Goal: Task Accomplishment & Management: Complete application form

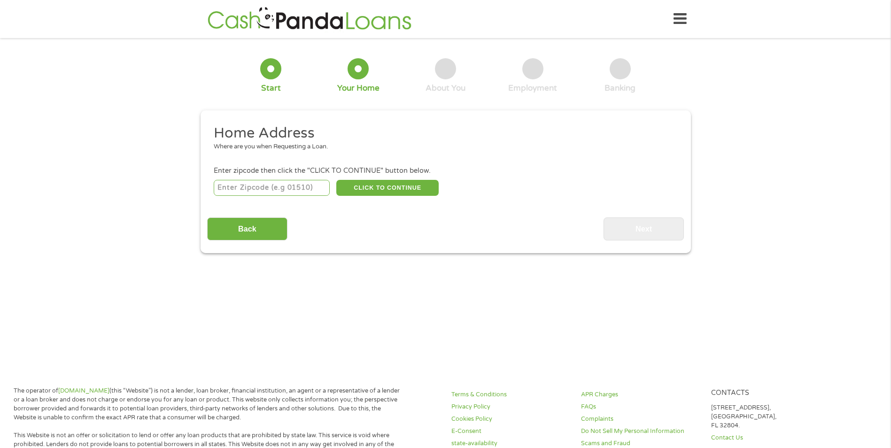
click at [285, 189] on input "number" at bounding box center [272, 188] width 116 height 16
type input "63112"
select select "[US_STATE]"
click at [399, 183] on button "CLICK TO CONTINUE" at bounding box center [387, 188] width 102 height 16
type input "63112"
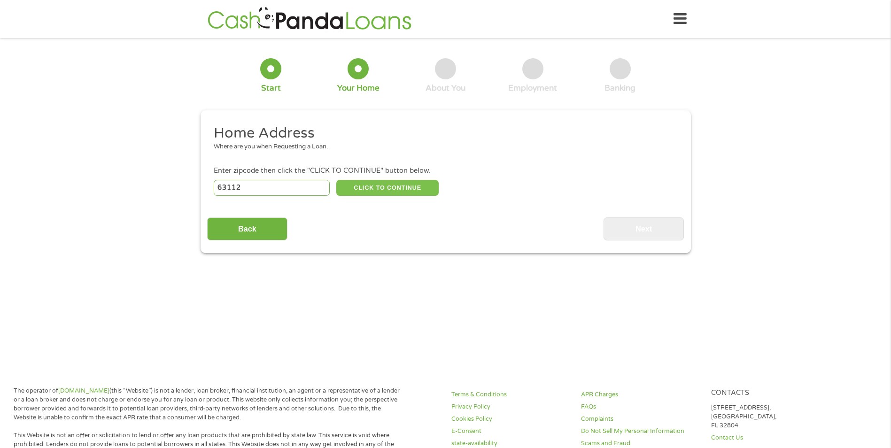
type input "Saint Louis"
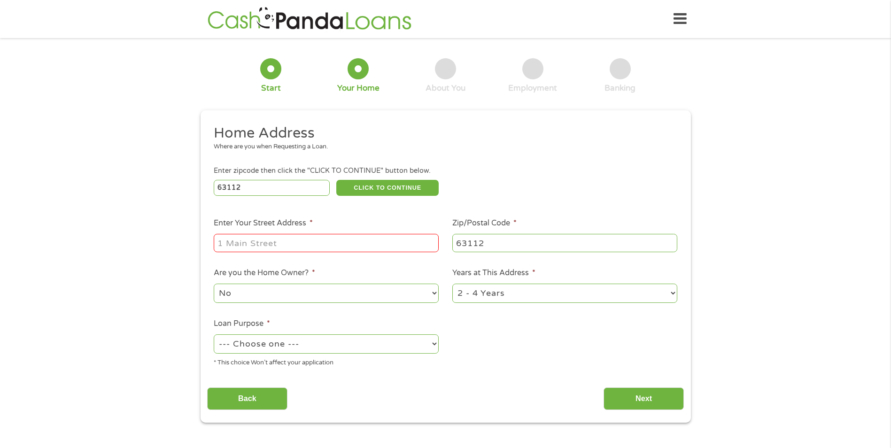
click at [346, 245] on input "Enter Your Street Address *" at bounding box center [326, 243] width 225 height 18
type input "[STREET_ADDRESS]"
click at [306, 295] on select "No Yes" at bounding box center [326, 293] width 225 height 19
select select "yes"
click at [214, 284] on select "No Yes" at bounding box center [326, 293] width 225 height 19
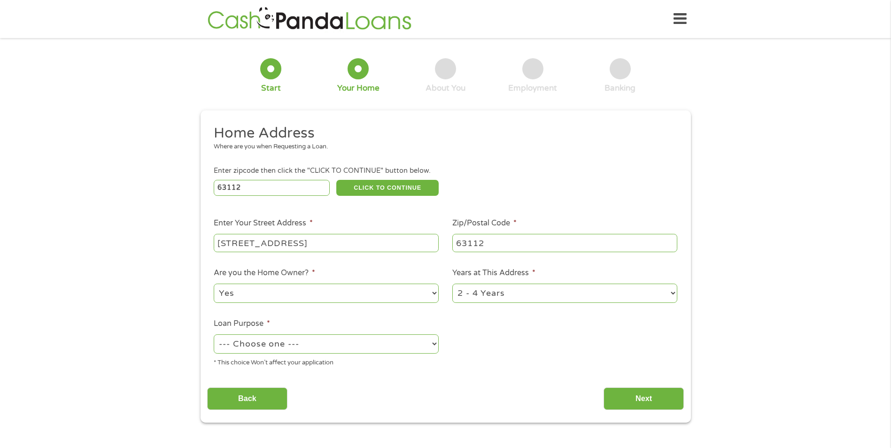
click at [500, 297] on select "1 Year or less 1 - 2 Years 2 - 4 Years Over 4 Years" at bounding box center [564, 293] width 225 height 19
select select "60months"
click at [452, 284] on select "1 Year or less 1 - 2 Years 2 - 4 Years Over 4 Years" at bounding box center [564, 293] width 225 height 19
click at [316, 346] on select "--- Choose one --- Pay Bills Debt Consolidation Home Improvement Major Purchase…" at bounding box center [326, 343] width 225 height 19
select select "paybills"
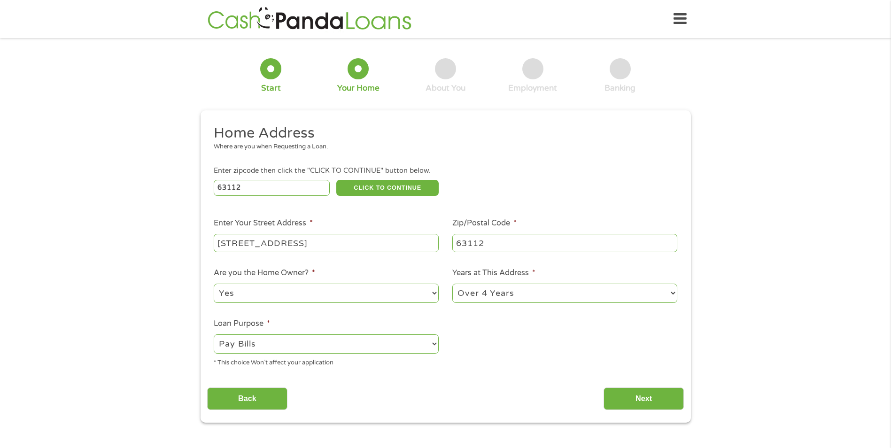
click at [214, 334] on select "--- Choose one --- Pay Bills Debt Consolidation Home Improvement Major Purchase…" at bounding box center [326, 343] width 225 height 19
click at [617, 393] on input "Next" at bounding box center [643, 398] width 80 height 23
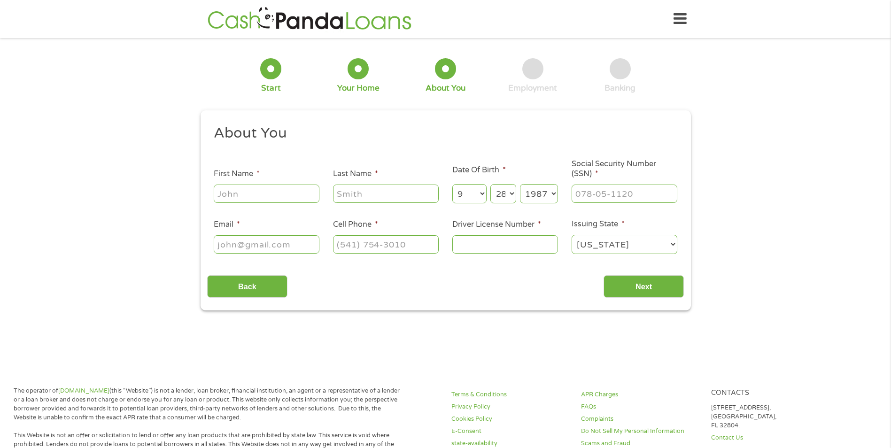
scroll to position [4, 4]
click at [236, 191] on input "First Name *" at bounding box center [267, 193] width 106 height 18
type input "[PERSON_NAME]"
click at [611, 197] on input "___-__-____" at bounding box center [624, 193] width 106 height 18
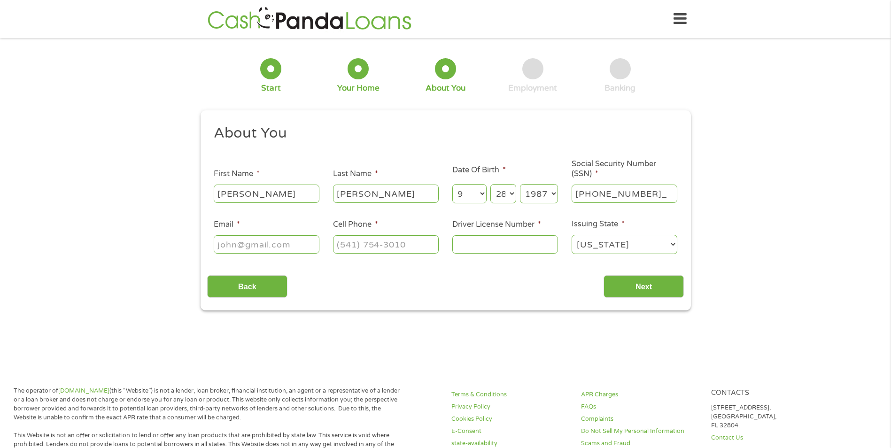
type input "495-04-0179"
click at [290, 242] on input "Email *" at bounding box center [267, 244] width 106 height 18
type input "[EMAIL_ADDRESS][DOMAIN_NAME]"
type input "[PHONE_NUMBER]"
click at [532, 251] on input "Driver License Number *" at bounding box center [505, 244] width 106 height 18
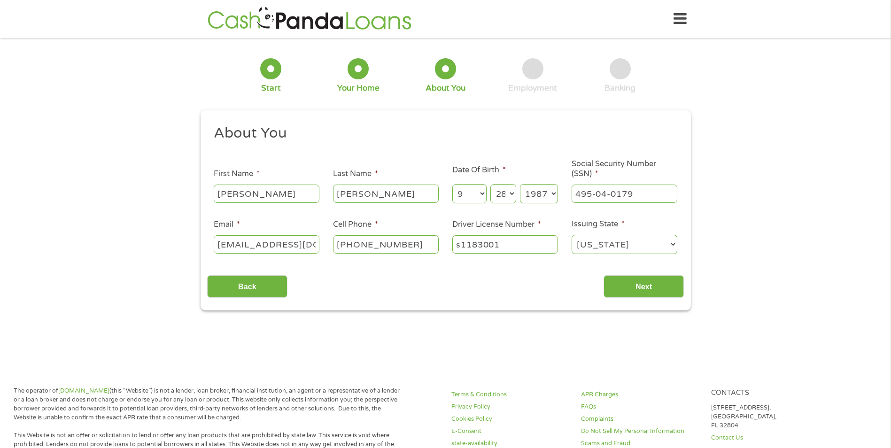
type input "s1183001"
click at [655, 298] on div "This field is hidden when viewing the form gclid This field is hidden when view…" at bounding box center [445, 210] width 490 height 200
click at [645, 285] on input "Next" at bounding box center [643, 286] width 80 height 23
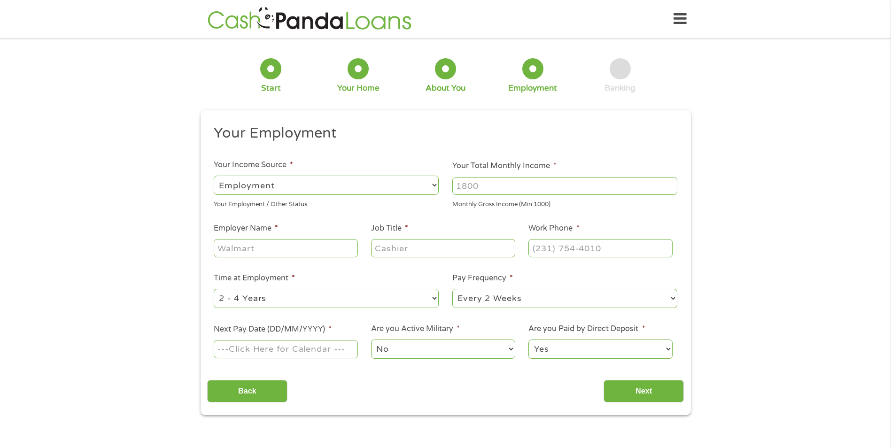
click at [299, 185] on select "--- Choose one --- Employment [DEMOGRAPHIC_DATA] Benefits" at bounding box center [326, 185] width 225 height 19
click at [568, 145] on li "Your Employment" at bounding box center [442, 135] width 470 height 22
click at [313, 250] on input "Employer Name *" at bounding box center [286, 248] width 144 height 18
click at [543, 182] on input "Your Total Monthly Income *" at bounding box center [564, 186] width 225 height 18
type input "1800"
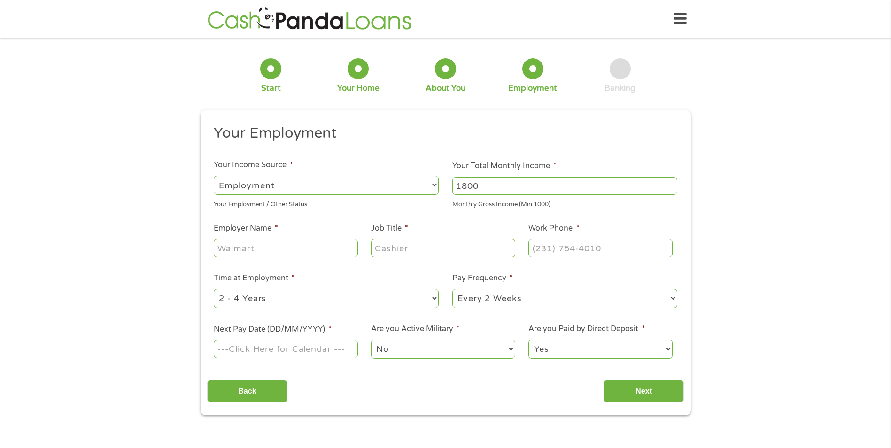
click at [331, 249] on input "Employer Name *" at bounding box center [286, 248] width 144 height 18
type input "[PERSON_NAME][GEOGRAPHIC_DATA]"
type input "care tech"
type input "[PHONE_NUMBER]"
click at [374, 313] on ul "Your Employment Your Income Source * --- Choose one --- Employment [DEMOGRAPHIC…" at bounding box center [445, 245] width 476 height 243
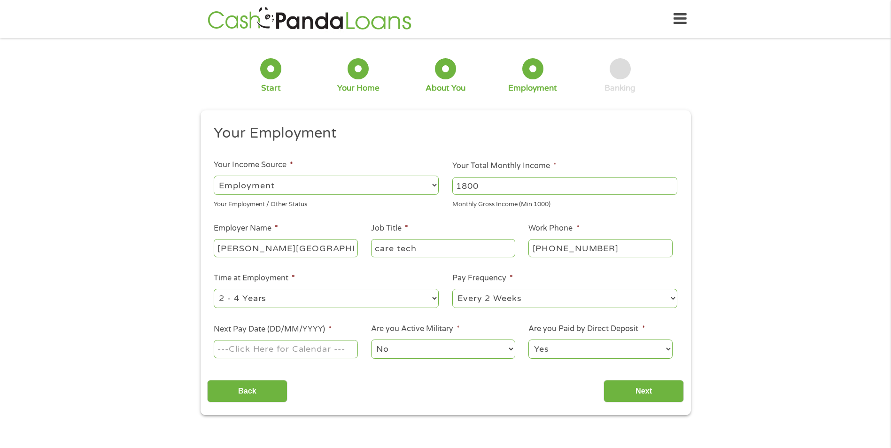
click at [376, 307] on select "--- Choose one --- 1 Year or less 1 - 2 Years 2 - 4 Years Over 4 Years" at bounding box center [326, 298] width 225 height 19
select select "60months"
click at [214, 289] on select "--- Choose one --- 1 Year or less 1 - 2 Years 2 - 4 Years Over 4 Years" at bounding box center [326, 298] width 225 height 19
click at [497, 299] on select "--- Choose one --- Every 2 Weeks Every Week Monthly Semi-Monthly" at bounding box center [564, 298] width 225 height 19
click at [452, 289] on select "--- Choose one --- Every 2 Weeks Every Week Monthly Semi-Monthly" at bounding box center [564, 298] width 225 height 19
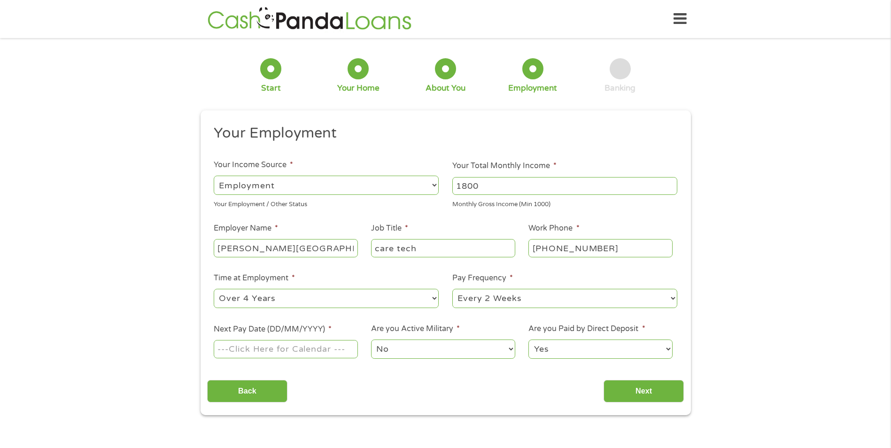
click at [253, 353] on input "Next Pay Date (DD/MM/YYYY) *" at bounding box center [286, 349] width 144 height 18
type input "[DATE]"
click at [393, 346] on select "No Yes" at bounding box center [443, 348] width 144 height 19
click at [371, 339] on select "No Yes" at bounding box center [443, 348] width 144 height 19
click at [652, 391] on input "Next" at bounding box center [643, 391] width 80 height 23
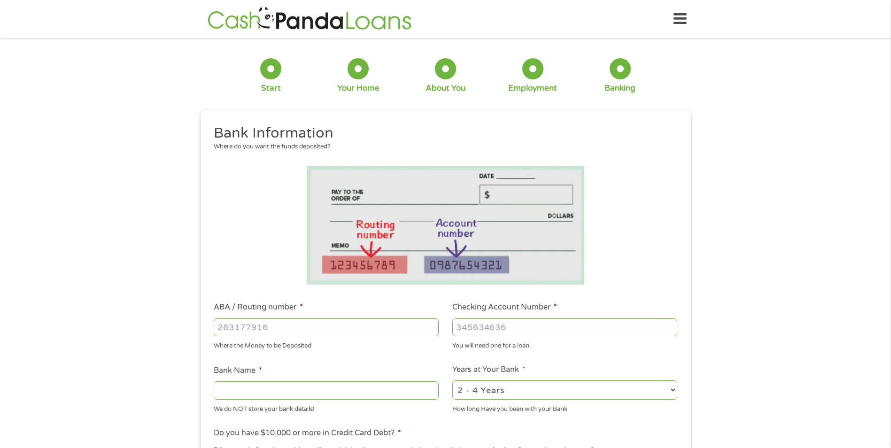
click at [303, 330] on input "ABA / Routing number *" at bounding box center [326, 327] width 225 height 18
click at [315, 327] on input "ABA / Routing number *" at bounding box center [326, 327] width 225 height 18
type input "256074974"
type input "NAVY FEDERAL CREDIT UNION"
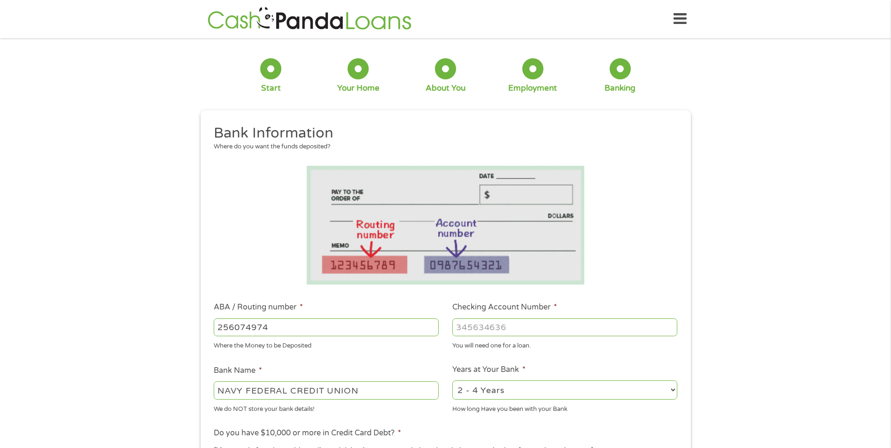
type input "256074974"
click at [514, 331] on input "Checking Account Number *" at bounding box center [564, 327] width 225 height 18
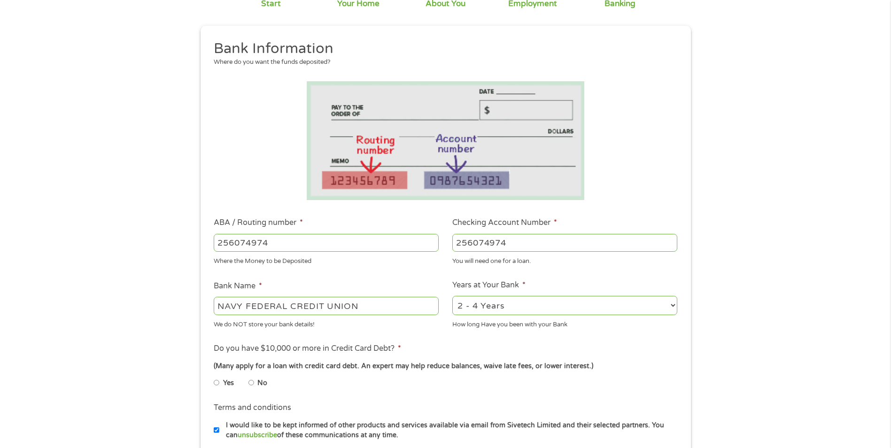
scroll to position [141, 0]
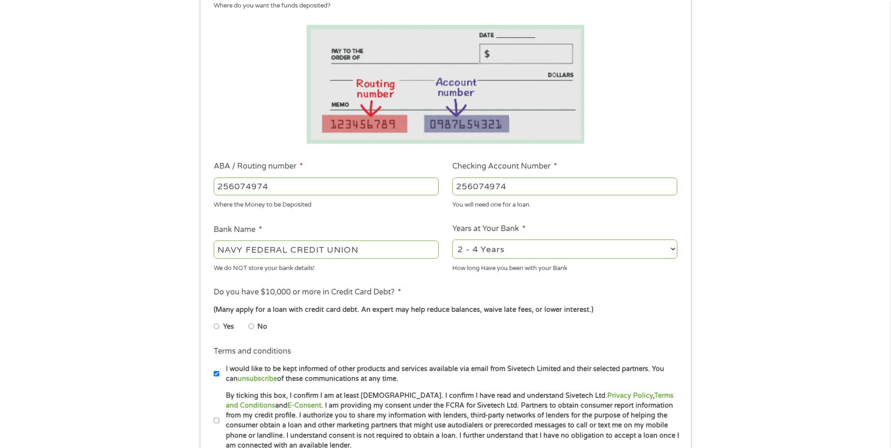
type input "256074974"
click at [259, 329] on label "No" at bounding box center [262, 327] width 10 height 10
click at [254, 329] on input "No" at bounding box center [251, 326] width 6 height 15
radio input "true"
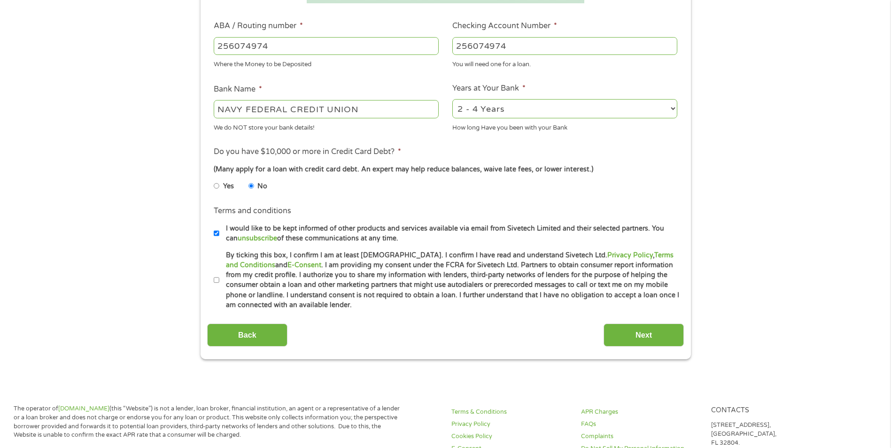
scroll to position [282, 0]
click at [212, 283] on li "Terms and conditions * By ticking this box, I confirm I am at least [DEMOGRAPHI…" at bounding box center [445, 280] width 476 height 60
click at [633, 338] on input "Next" at bounding box center [643, 334] width 80 height 23
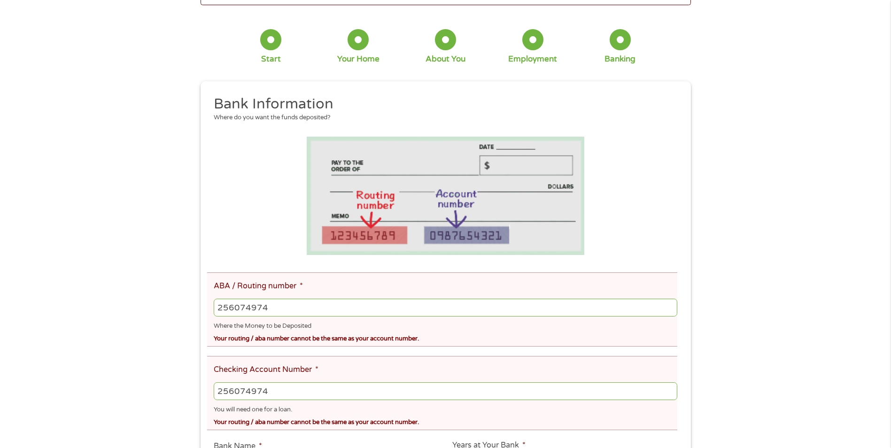
scroll to position [188, 0]
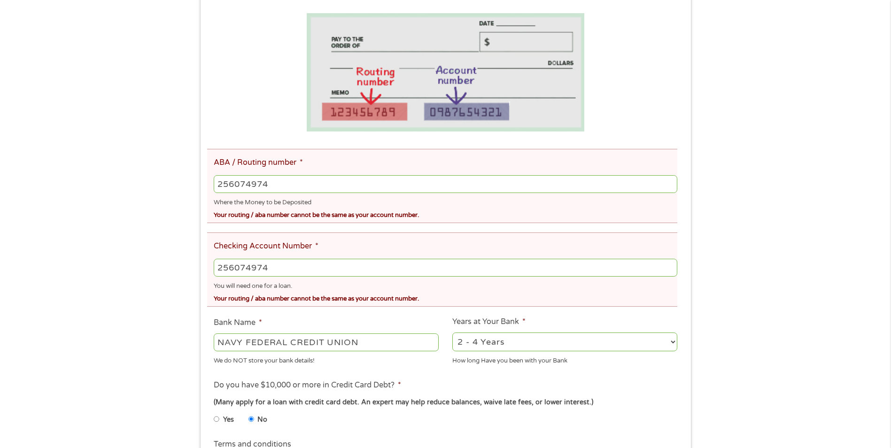
click at [294, 260] on input "256074974" at bounding box center [445, 268] width 463 height 18
click at [294, 262] on input "256074974" at bounding box center [445, 268] width 463 height 18
click at [293, 265] on input "256074974" at bounding box center [445, 268] width 463 height 18
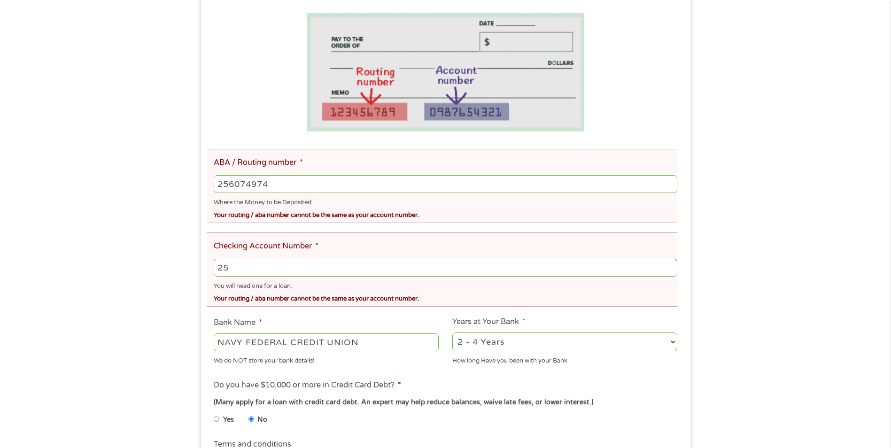
type input "2"
type input "7183701049"
click at [752, 251] on div "There was a problem with your submission. Please review the fields below. 1 Sta…" at bounding box center [445, 240] width 891 height 766
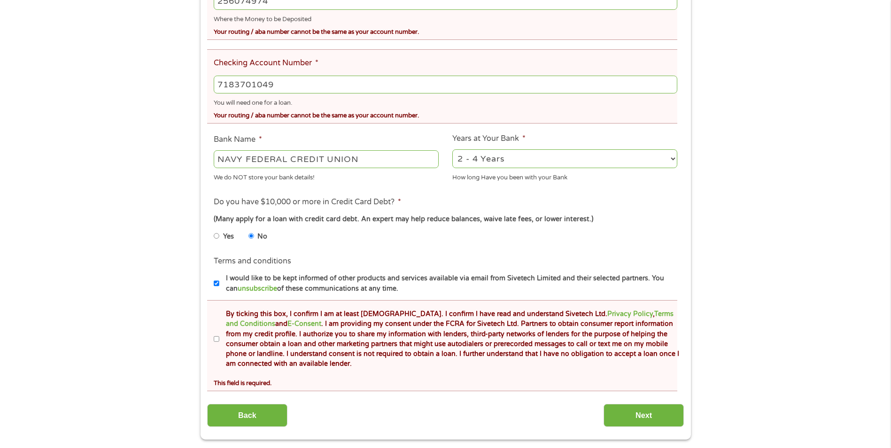
scroll to position [422, 0]
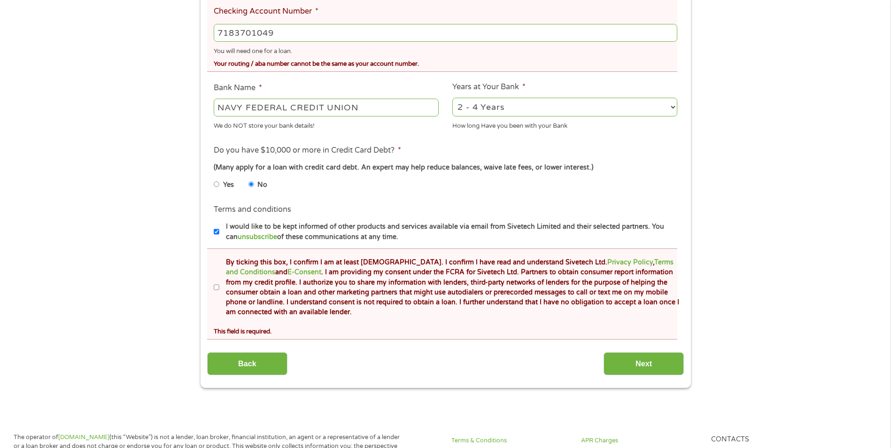
click at [217, 288] on input "By ticking this box, I confirm I am at least [DEMOGRAPHIC_DATA]. I confirm I ha…" at bounding box center [217, 287] width 6 height 15
checkbox input "true"
click at [656, 364] on input "Next" at bounding box center [643, 363] width 80 height 23
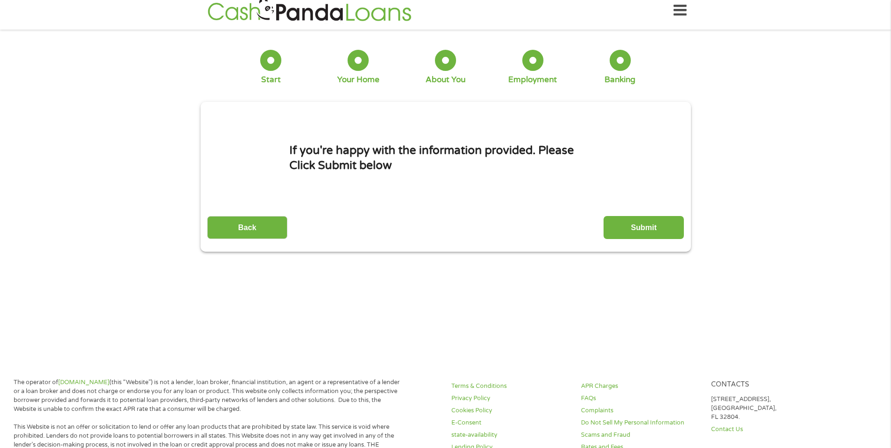
scroll to position [0, 0]
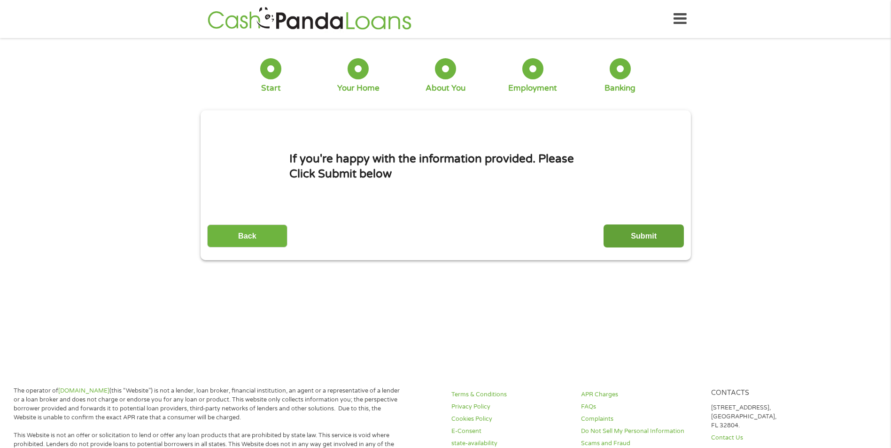
click at [656, 238] on input "Submit" at bounding box center [643, 235] width 80 height 23
